Goal: Find specific page/section: Find specific page/section

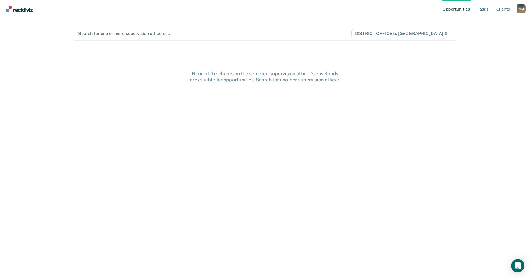
click at [163, 29] on div "Search for one or more supervision officers … DISTRICT OFFICE 5, [GEOGRAPHIC_DA…" at bounding box center [265, 34] width 384 height 14
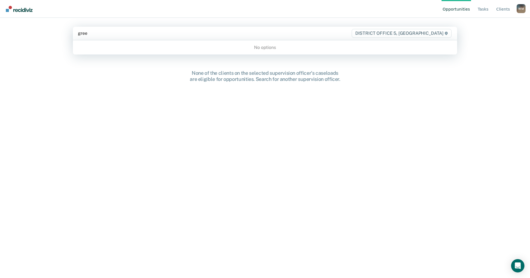
type input "green"
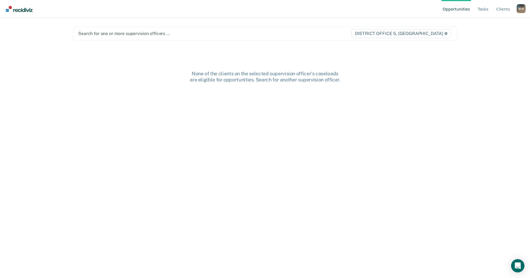
drag, startPoint x: 132, startPoint y: 38, endPoint x: 212, endPoint y: 40, distance: 79.9
click at [132, 38] on div "Search for one or more supervision officers … DISTRICT OFFICE 5, [GEOGRAPHIC_DA…" at bounding box center [265, 34] width 384 height 14
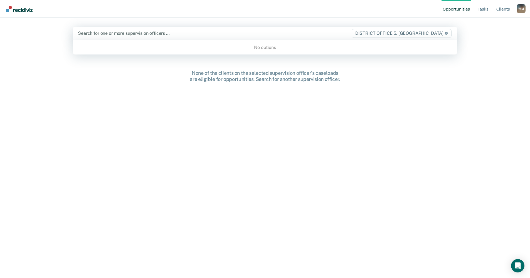
click at [224, 30] on div "Search for one or more supervision officers …" at bounding box center [208, 33] width 263 height 8
type input "green"
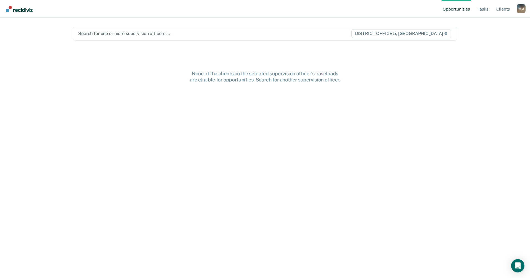
click at [521, 9] on div "[PERSON_NAME]" at bounding box center [521, 8] width 9 height 9
click at [468, 87] on div "Opportunities Tasks Client s [PERSON_NAME][GEOGRAPHIC_DATA] Profile How it work…" at bounding box center [265, 139] width 530 height 278
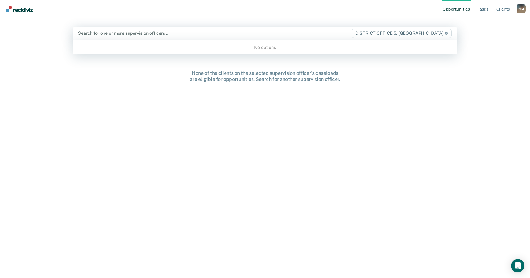
click at [182, 34] on div at bounding box center [209, 33] width 262 height 6
click at [229, 29] on div "Search for one or more supervision officers … DISTRICT OFFICE 5, [GEOGRAPHIC_DA…" at bounding box center [265, 33] width 384 height 13
type input "green"
click at [485, 9] on link "Tasks" at bounding box center [483, 9] width 13 height 18
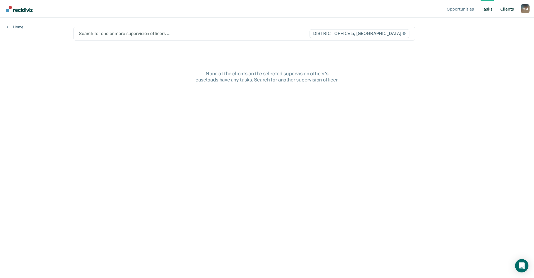
click at [505, 11] on link "Client s" at bounding box center [507, 9] width 16 height 18
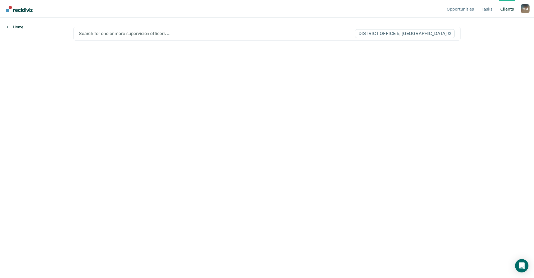
click at [12, 26] on link "Home" at bounding box center [15, 26] width 17 height 5
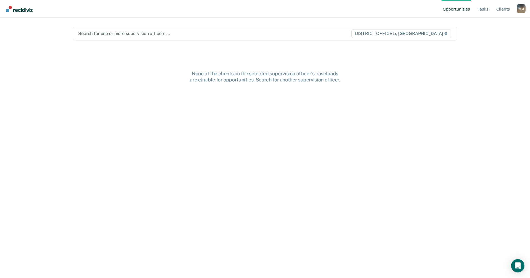
click at [153, 34] on div at bounding box center [208, 33] width 261 height 6
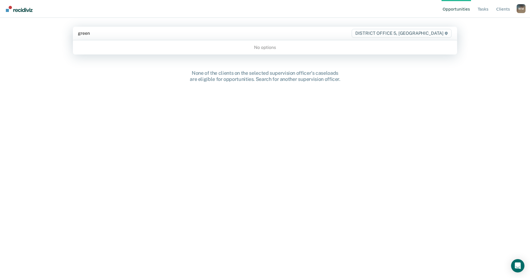
type input "green"
